Goal: Information Seeking & Learning: Learn about a topic

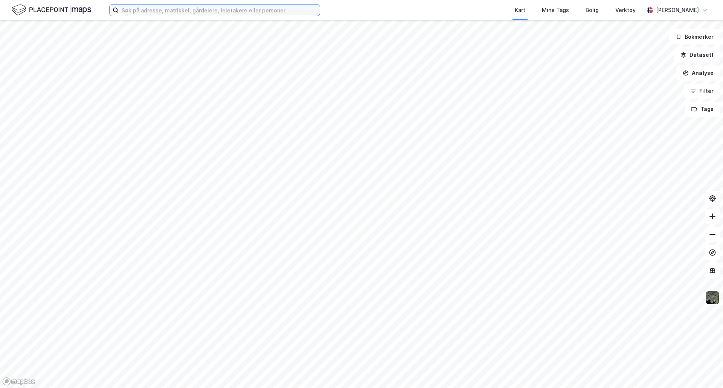
click at [234, 5] on input at bounding box center [219, 10] width 201 height 11
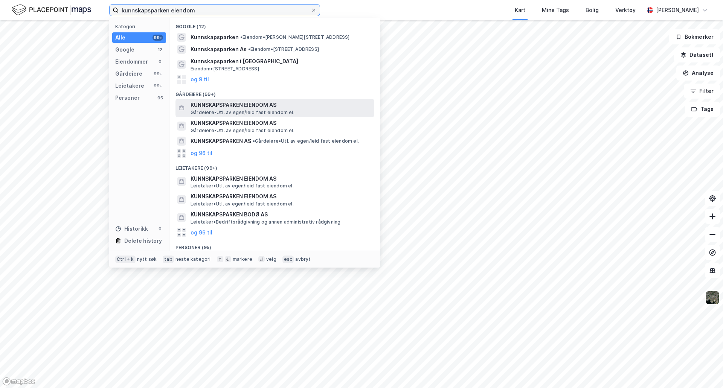
type input "kunnskapsparken eiendom"
click at [306, 106] on span "KUNNSKAPSPARKEN EIENDOM AS" at bounding box center [281, 105] width 181 height 9
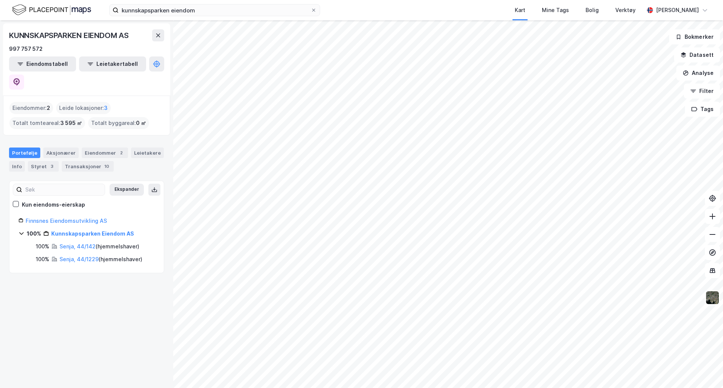
drag, startPoint x: 65, startPoint y: 343, endPoint x: 66, endPoint y: 339, distance: 3.8
click at [65, 343] on div "KUNNSKAPSPARKEN EIENDOM AS 997 757 572 Eiendomstabell Leietakertabell Eiendomme…" at bounding box center [86, 204] width 173 height 368
click at [172, 11] on input "kunnskapsparken eiendom" at bounding box center [215, 10] width 192 height 11
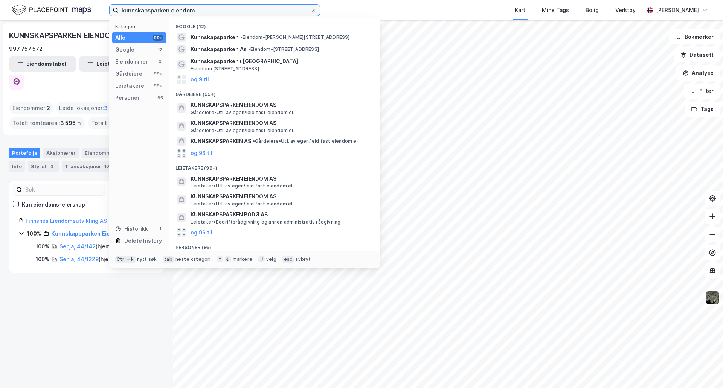
click at [172, 11] on input "kunnskapsparken eiendom" at bounding box center [215, 10] width 192 height 11
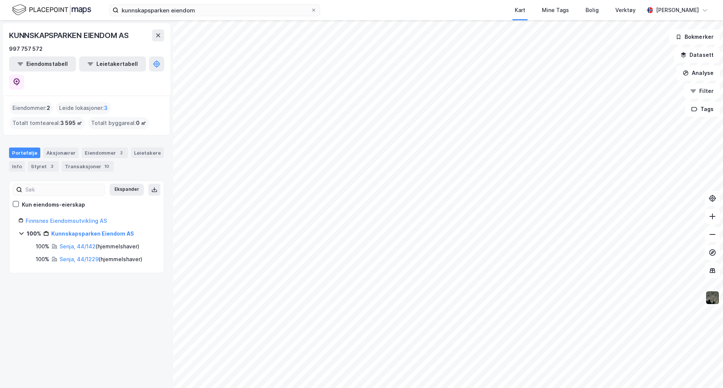
click at [119, 324] on div "KUNNSKAPSPARKEN EIENDOM AS 997 757 572 Eiendomstabell Leietakertabell Eiendomme…" at bounding box center [86, 204] width 173 height 368
